Goal: Task Accomplishment & Management: Use online tool/utility

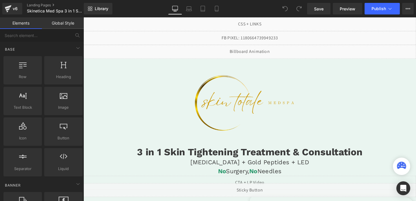
click at [227, 95] on img at bounding box center [258, 107] width 121 height 80
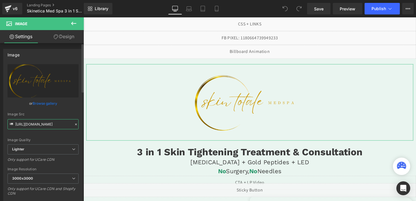
click at [41, 123] on input "[URL][DOMAIN_NAME]" at bounding box center [43, 124] width 71 height 10
paste input "[DOMAIN_NAME][URL]"
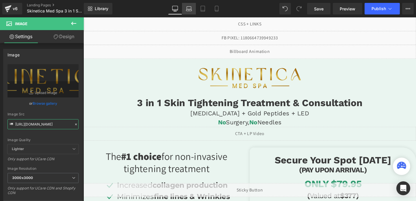
type input "[URL][DOMAIN_NAME]"
click at [192, 7] on icon at bounding box center [189, 9] width 6 height 6
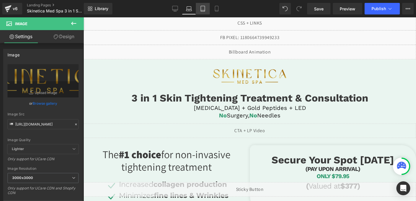
click at [209, 8] on link "Tablet" at bounding box center [203, 9] width 14 height 12
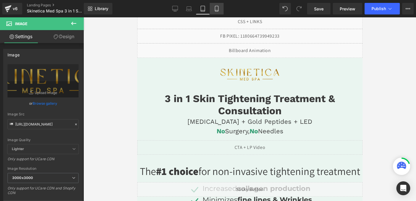
click at [216, 8] on icon at bounding box center [217, 9] width 6 height 6
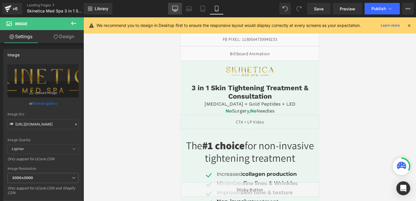
click at [172, 9] on link "Desktop" at bounding box center [175, 9] width 14 height 12
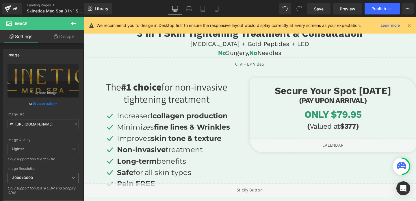
scroll to position [100, 0]
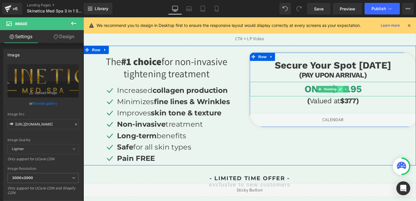
click at [357, 92] on link at bounding box center [354, 92] width 6 height 7
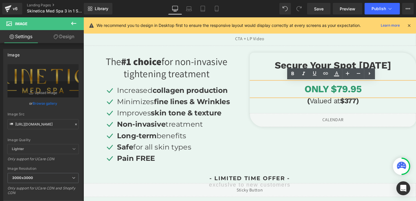
click at [355, 93] on h3 "ONLY $79.95" at bounding box center [346, 92] width 175 height 15
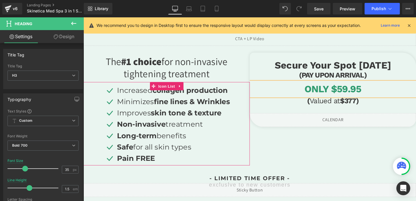
scroll to position [0, 0]
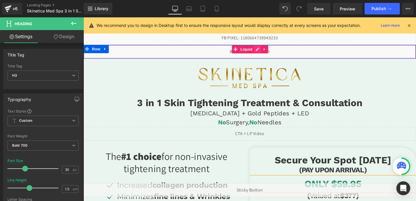
click at [265, 50] on div "Liquid" at bounding box center [259, 53] width 350 height 14
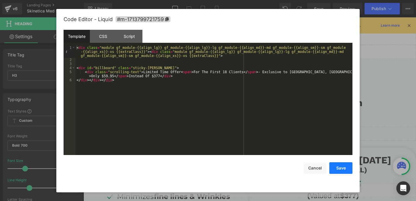
click at [345, 171] on button "Save" at bounding box center [341, 168] width 23 height 12
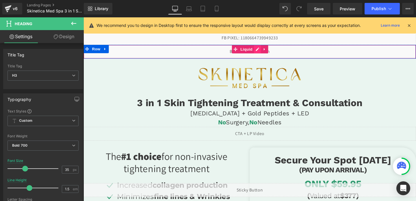
click at [267, 49] on div "Liquid" at bounding box center [259, 53] width 350 height 14
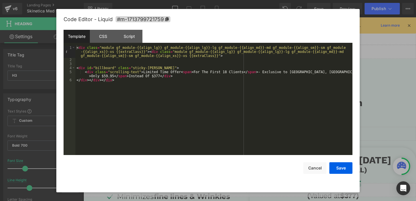
click at [294, 73] on div "< div class = "module gf_module-{{align_lg}} gf_module-{{align_lg}}-lg gf_modul…" at bounding box center [213, 109] width 277 height 126
drag, startPoint x: 338, startPoint y: 72, endPoint x: 263, endPoint y: 72, distance: 74.9
click at [263, 72] on div "< div class = "module gf_module-{{align_lg}} gf_module-{{align_lg}}-lg gf_modul…" at bounding box center [213, 109] width 277 height 126
click at [337, 168] on button "Save" at bounding box center [341, 168] width 23 height 12
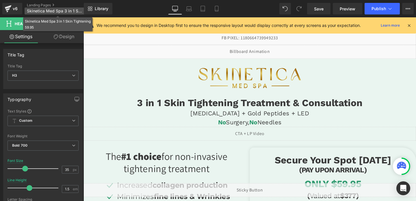
click at [51, 10] on span "Skinetica Med Spa 3 in 1 Skin Tightening 59.95" at bounding box center [55, 11] width 56 height 5
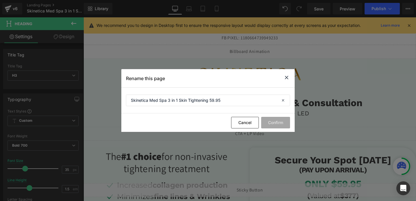
click at [288, 77] on icon at bounding box center [286, 77] width 7 height 7
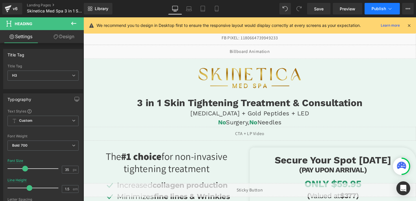
click at [375, 9] on span "Publish" at bounding box center [379, 8] width 14 height 5
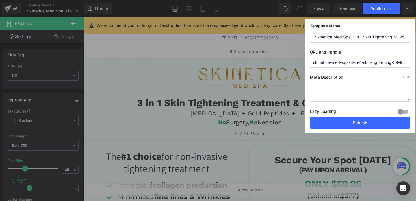
click at [344, 117] on div "Lazy Loading Build Upgrade plan to unlock" at bounding box center [360, 113] width 100 height 10
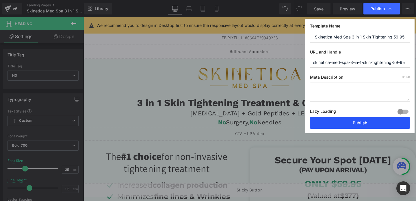
click at [343, 124] on button "Publish" at bounding box center [360, 123] width 100 height 12
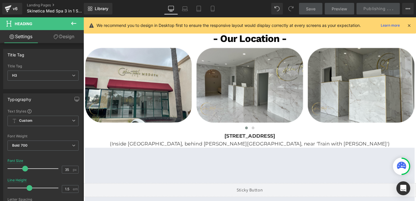
scroll to position [1054, 0]
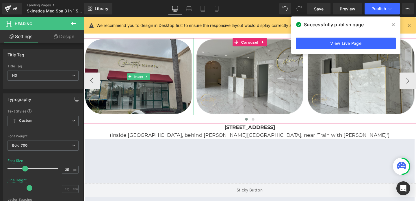
click at [155, 85] on img at bounding box center [142, 79] width 116 height 81
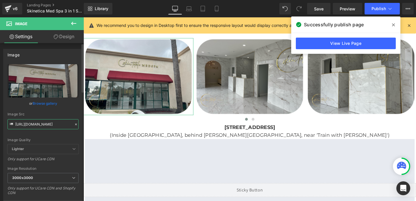
click at [38, 122] on input "[URL][DOMAIN_NAME]" at bounding box center [43, 124] width 71 height 10
paste input "58/1601/0010/files/skinetica_temp_3000x3000.png?v=1756238032"
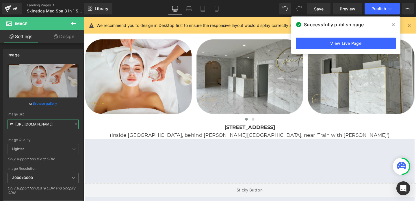
type input "[URL][DOMAIN_NAME]"
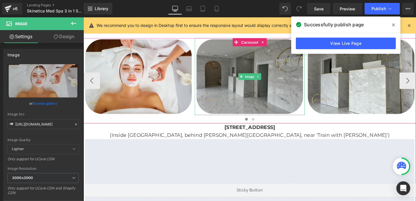
click at [259, 100] on img at bounding box center [259, 79] width 116 height 81
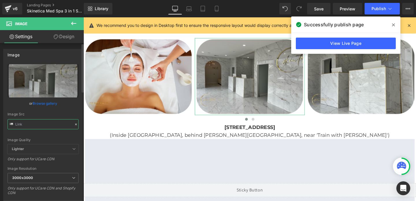
click at [62, 125] on input "text" at bounding box center [43, 124] width 71 height 10
paste input "58/1601/0010/files/skinetica_temp_3_3000x3000.png?v=17562380"
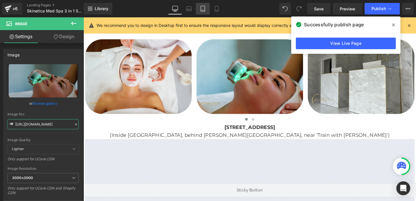
type input "[URL][DOMAIN_NAME]"
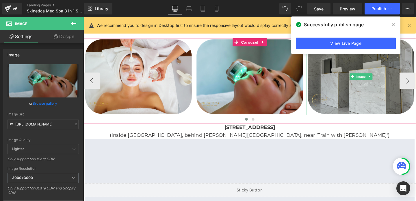
click at [340, 82] on img at bounding box center [376, 79] width 116 height 81
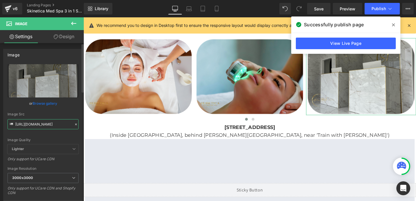
click at [57, 125] on input "[URL][DOMAIN_NAME]" at bounding box center [43, 124] width 71 height 10
paste input "58/1601/0010/files/skinetica_temp_3000x3000.png?v=1756238032"
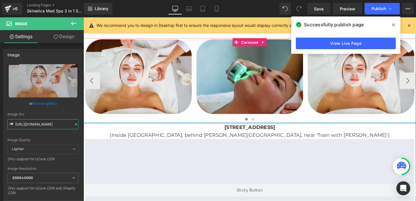
scroll to position [1042, 0]
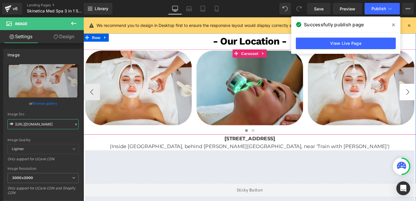
type input "[URL][DOMAIN_NAME]"
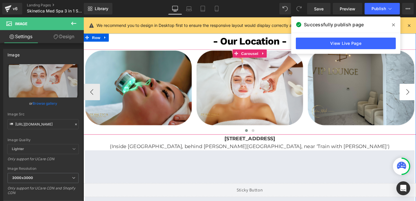
scroll to position [0, 0]
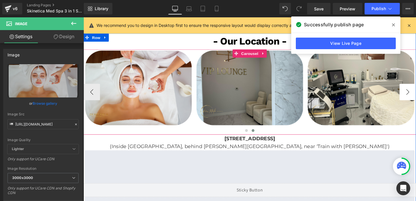
click at [259, 56] on span "Carousel" at bounding box center [258, 55] width 21 height 9
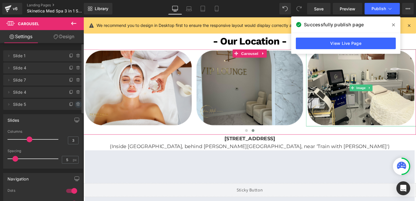
click at [76, 104] on icon at bounding box center [78, 104] width 5 height 5
click at [75, 104] on button "Delete" at bounding box center [72, 105] width 18 height 8
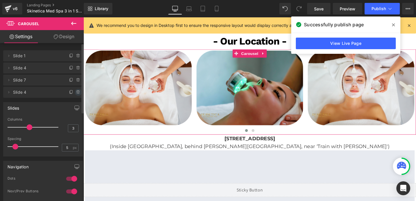
click at [78, 93] on icon at bounding box center [78, 92] width 0 height 1
click at [76, 93] on button "Delete" at bounding box center [72, 93] width 18 height 8
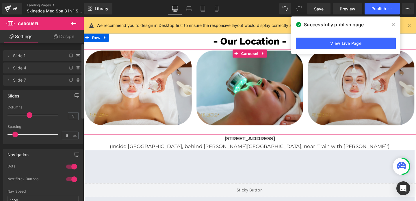
click at [333, 91] on img at bounding box center [376, 91] width 116 height 81
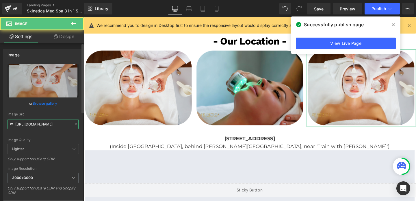
click at [29, 128] on input "[URL][DOMAIN_NAME]" at bounding box center [43, 124] width 71 height 10
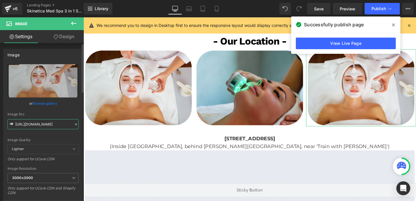
click at [29, 128] on input "[URL][DOMAIN_NAME]" at bounding box center [43, 124] width 71 height 10
paste input "2.png?v=1756238034"
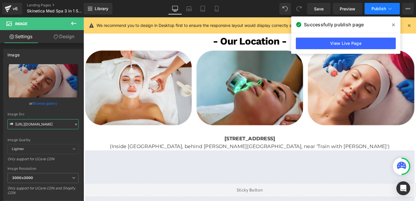
type input "[URL][DOMAIN_NAME]"
click at [375, 8] on span "Publish" at bounding box center [379, 8] width 14 height 5
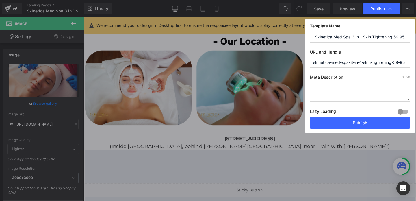
scroll to position [0, 0]
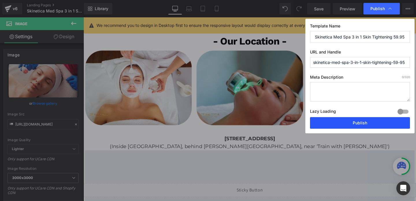
click at [352, 124] on button "Publish" at bounding box center [360, 123] width 100 height 12
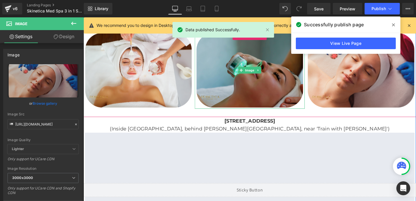
scroll to position [1065, 0]
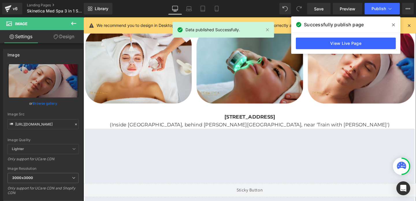
click at [232, 122] on b "[STREET_ADDRESS]" at bounding box center [258, 122] width 53 height 6
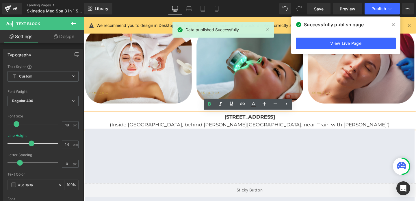
drag, startPoint x: 204, startPoint y: 120, endPoint x: 403, endPoint y: 129, distance: 199.7
click at [403, 129] on div "[STREET_ADDRESS] (Inside [GEOGRAPHIC_DATA], behind [PERSON_NAME][GEOGRAPHIC_DAT…" at bounding box center [258, 126] width 347 height 17
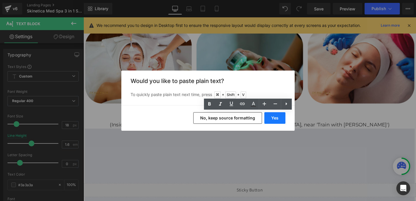
click at [282, 122] on button "Yes" at bounding box center [275, 118] width 21 height 12
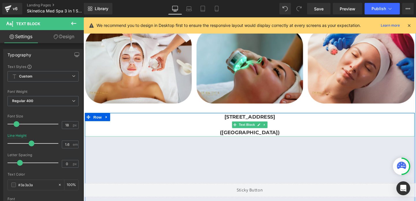
click at [182, 138] on p "([GEOGRAPHIC_DATA])" at bounding box center [258, 138] width 347 height 8
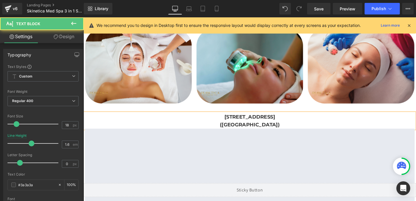
drag, startPoint x: 186, startPoint y: 128, endPoint x: 364, endPoint y: 129, distance: 178.4
click at [364, 129] on p "([GEOGRAPHIC_DATA])" at bounding box center [258, 130] width 347 height 8
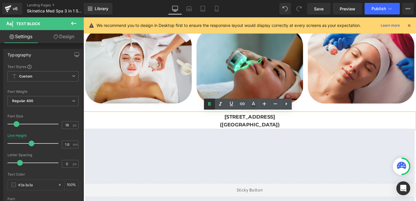
click at [207, 104] on icon at bounding box center [209, 104] width 7 height 7
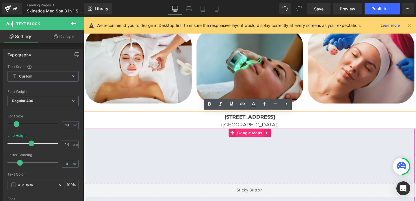
click at [259, 139] on span "Google Maps" at bounding box center [258, 138] width 29 height 9
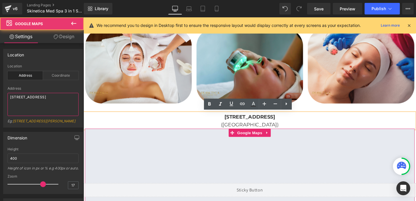
click at [43, 98] on textarea "[STREET_ADDRESS]" at bounding box center [43, 104] width 71 height 23
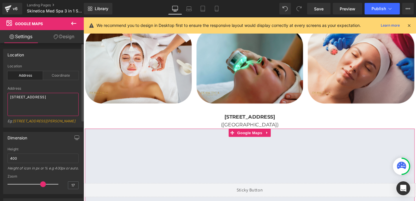
click at [43, 98] on textarea "[STREET_ADDRESS]" at bounding box center [43, 104] width 71 height 23
paste textarea "Skinetica [GEOGRAPHIC_DATA]"
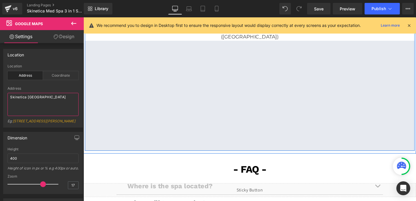
scroll to position [1178, 0]
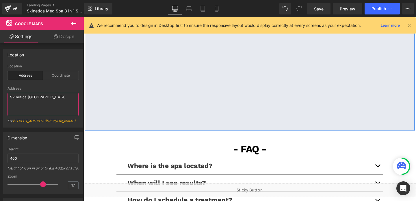
type textarea "Skinetica [GEOGRAPHIC_DATA]"
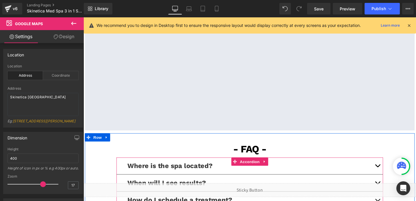
click at [391, 171] on button "button" at bounding box center [393, 174] width 12 height 18
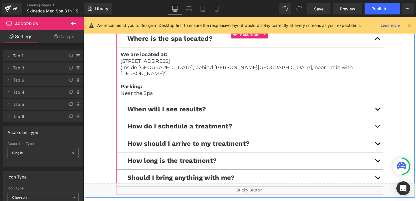
scroll to position [1311, 0]
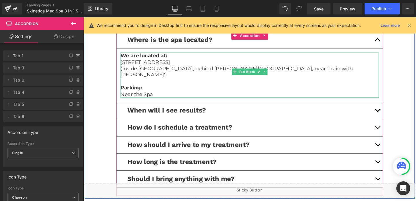
click at [183, 70] on p "(Inside [GEOGRAPHIC_DATA], behind [PERSON_NAME][GEOGRAPHIC_DATA], near 'Train w…" at bounding box center [259, 75] width 272 height 14
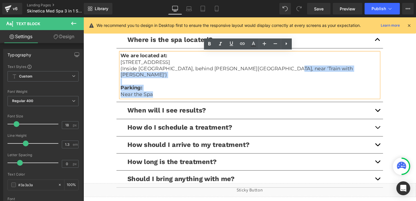
drag, startPoint x: 122, startPoint y: 64, endPoint x: 282, endPoint y: 69, distance: 160.0
click at [282, 69] on div "We are located at: [STREET_ADDRESS] (Inside [GEOGRAPHIC_DATA], behind [PERSON_N…" at bounding box center [259, 77] width 272 height 47
click at [123, 63] on p "[STREET_ADDRESS]" at bounding box center [259, 64] width 272 height 7
drag, startPoint x: 123, startPoint y: 63, endPoint x: 391, endPoint y: 71, distance: 268.2
click at [391, 71] on div "We are located at: [STREET_ADDRESS] (Inside [GEOGRAPHIC_DATA], behind [PERSON_N…" at bounding box center [259, 77] width 272 height 47
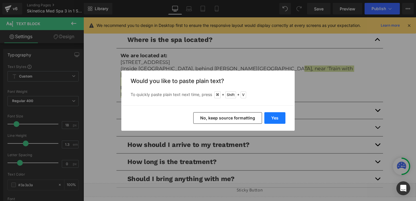
click at [272, 117] on button "Yes" at bounding box center [275, 118] width 21 height 12
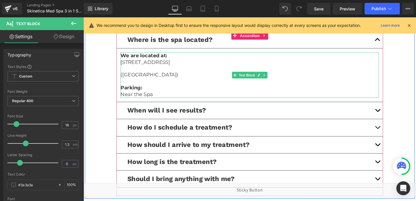
click at [150, 99] on p "Near the Spa" at bounding box center [259, 98] width 272 height 7
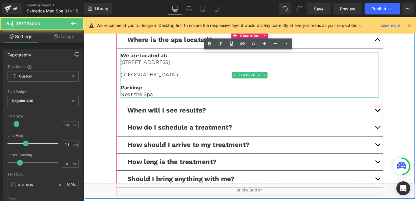
click at [150, 99] on p "Near the Spa" at bounding box center [259, 98] width 272 height 7
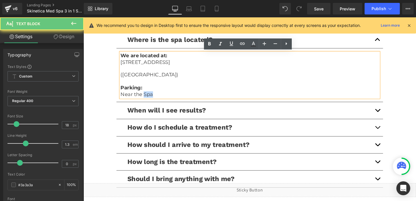
click at [150, 99] on p "Near the Spa" at bounding box center [259, 98] width 272 height 7
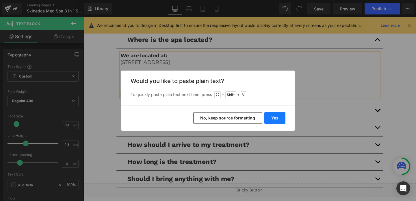
click at [274, 119] on button "Yes" at bounding box center [275, 118] width 21 height 12
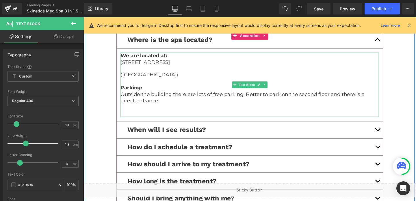
click at [125, 79] on p "([GEOGRAPHIC_DATA])" at bounding box center [259, 78] width 272 height 7
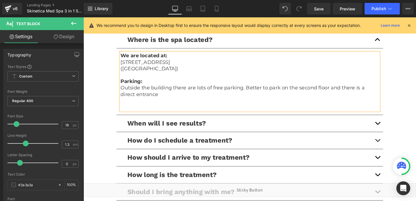
click at [393, 130] on span "button" at bounding box center [393, 130] width 0 height 0
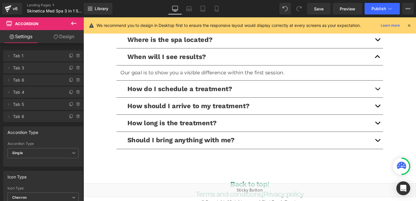
click at [394, 94] on button "button" at bounding box center [393, 93] width 12 height 18
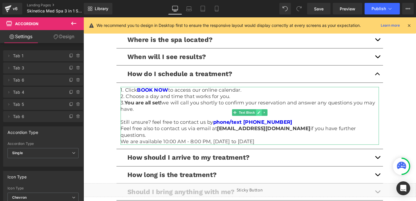
click at [268, 118] on icon at bounding box center [268, 117] width 3 height 3
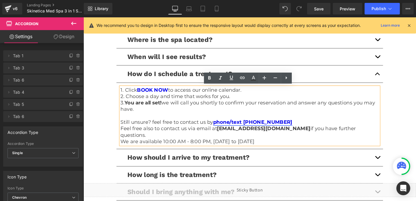
click at [273, 127] on link "phone/text [PHONE_NUMBER]" at bounding box center [261, 127] width 83 height 6
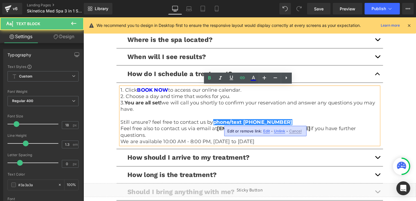
click at [265, 133] on span "Edit" at bounding box center [266, 131] width 7 height 5
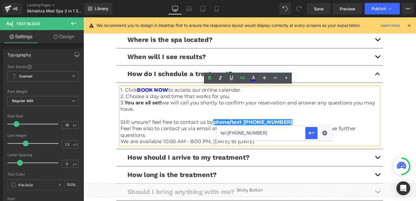
click at [252, 133] on input "tel:[PHONE_NUMBER]" at bounding box center [261, 133] width 89 height 14
paste input "698532025"
type input "tel:[PHONE_NUMBER]"
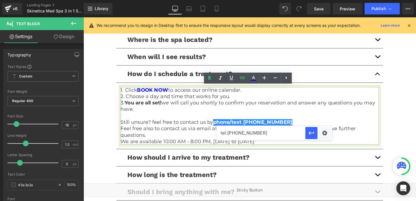
click at [258, 126] on link "phone/text [PHONE_NUMBER]" at bounding box center [261, 127] width 83 height 6
click at [235, 132] on input "tel:[PHONE_NUMBER]" at bounding box center [261, 133] width 89 height 14
click at [249, 132] on input "tel:[PHONE_NUMBER]" at bounding box center [261, 133] width 89 height 14
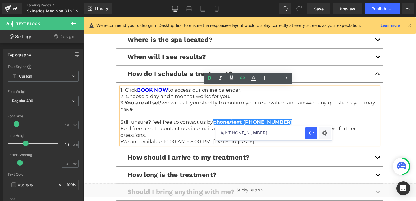
paste input "(619) 853-"
click at [256, 135] on input "tel:[PHONE_NUMBER]" at bounding box center [261, 133] width 89 height 14
drag, startPoint x: 249, startPoint y: 134, endPoint x: 228, endPoint y: 137, distance: 21.6
click at [227, 137] on input "tel:[PHONE_NUMBER]" at bounding box center [261, 133] width 89 height 14
paste input "[PHONE_NUMBER]"
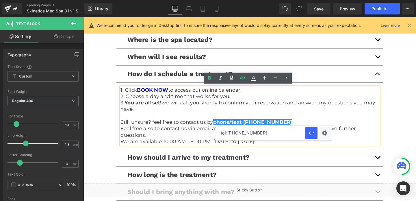
click at [250, 131] on input "tel:[PHONE_NUMBER]" at bounding box center [261, 133] width 89 height 14
type input "tel:[PHONE_NUMBER]"
click at [261, 129] on link "phone/text [PHONE_NUMBER]" at bounding box center [261, 127] width 83 height 6
click at [272, 125] on link "phone/text [PHONE_NUMBER]" at bounding box center [261, 127] width 83 height 6
click at [282, 127] on link "phone/text [PHONE_NUMBER]" at bounding box center [261, 127] width 83 height 6
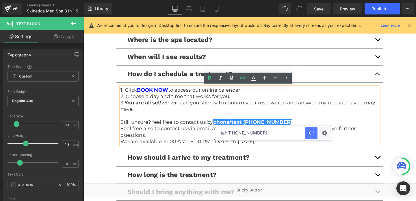
click at [310, 135] on icon "button" at bounding box center [311, 133] width 7 height 7
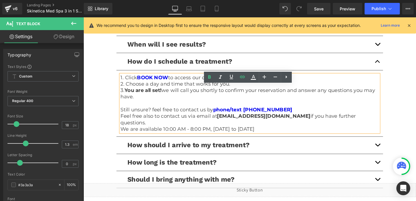
scroll to position [1325, 0]
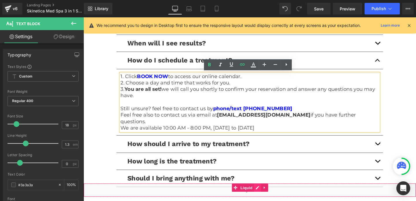
click at [267, 199] on div "Liquid" at bounding box center [259, 199] width 350 height 14
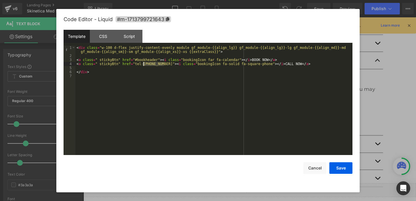
drag, startPoint x: 165, startPoint y: 64, endPoint x: 144, endPoint y: 65, distance: 20.8
click at [144, 65] on div "< div class = "w-100 d-flex justify-content-evenly module gf_module-{{align_lg}…" at bounding box center [213, 106] width 277 height 121
click at [342, 165] on button "Save" at bounding box center [341, 168] width 23 height 12
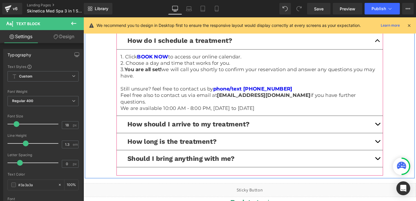
scroll to position [1346, 0]
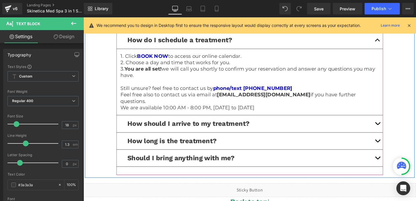
click at [389, 140] on button "button" at bounding box center [393, 148] width 12 height 18
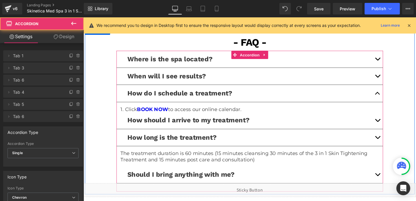
scroll to position [1283, 0]
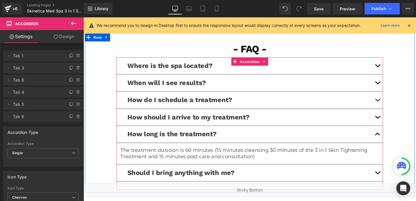
click at [393, 124] on span "button" at bounding box center [393, 124] width 0 height 0
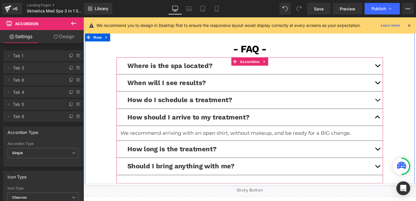
click at [390, 105] on button "button" at bounding box center [393, 104] width 12 height 18
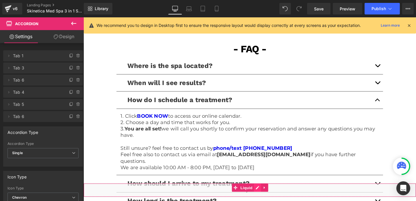
click at [267, 195] on div "Liquid" at bounding box center [259, 199] width 350 height 14
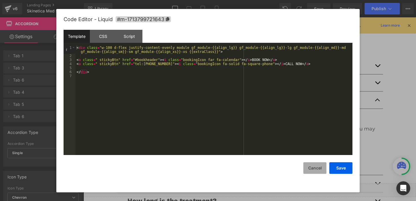
click at [318, 171] on button "Cancel" at bounding box center [315, 168] width 23 height 12
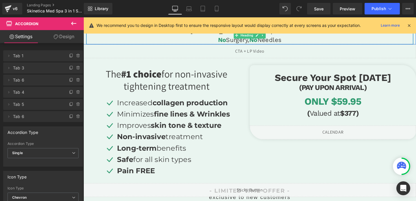
scroll to position [153, 0]
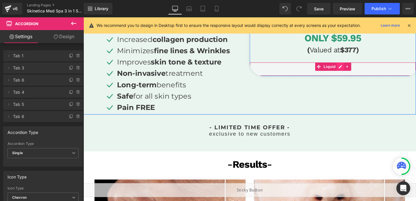
click at [354, 70] on div "Liquid" at bounding box center [346, 71] width 175 height 14
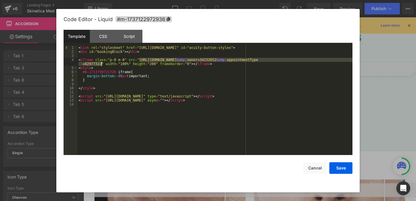
drag, startPoint x: 140, startPoint y: 59, endPoint x: 101, endPoint y: 64, distance: 39.0
click at [101, 64] on div "< link rel = "stylesheet" href = "[URL][DOMAIN_NAME]" id = "acuity-button-style…" at bounding box center [214, 104] width 275 height 117
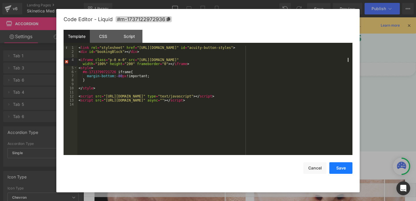
click at [341, 169] on button "Save" at bounding box center [341, 168] width 23 height 12
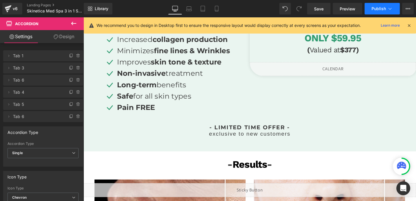
click at [376, 12] on button "Publish" at bounding box center [382, 9] width 35 height 12
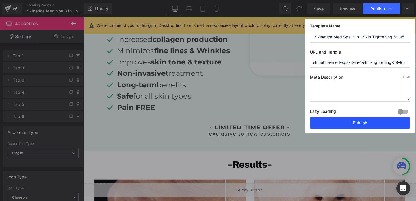
click at [358, 118] on button "Publish" at bounding box center [360, 123] width 100 height 12
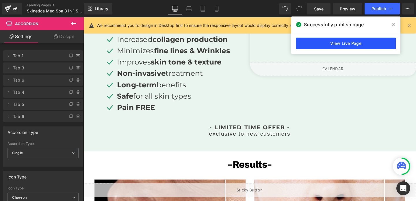
click at [326, 39] on link "View Live Page" at bounding box center [346, 44] width 100 height 12
